Goal: Navigation & Orientation: Find specific page/section

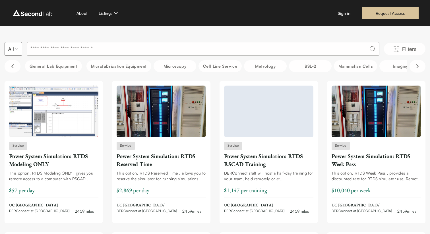
click at [27, 6] on div "About Listings Sign in Request Access" at bounding box center [215, 13] width 430 height 26
click at [32, 11] on img at bounding box center [32, 13] width 42 height 9
click at [141, 13] on div "About Listings Sign in Request Access" at bounding box center [214, 13] width 407 height 13
